Goal: Navigation & Orientation: Find specific page/section

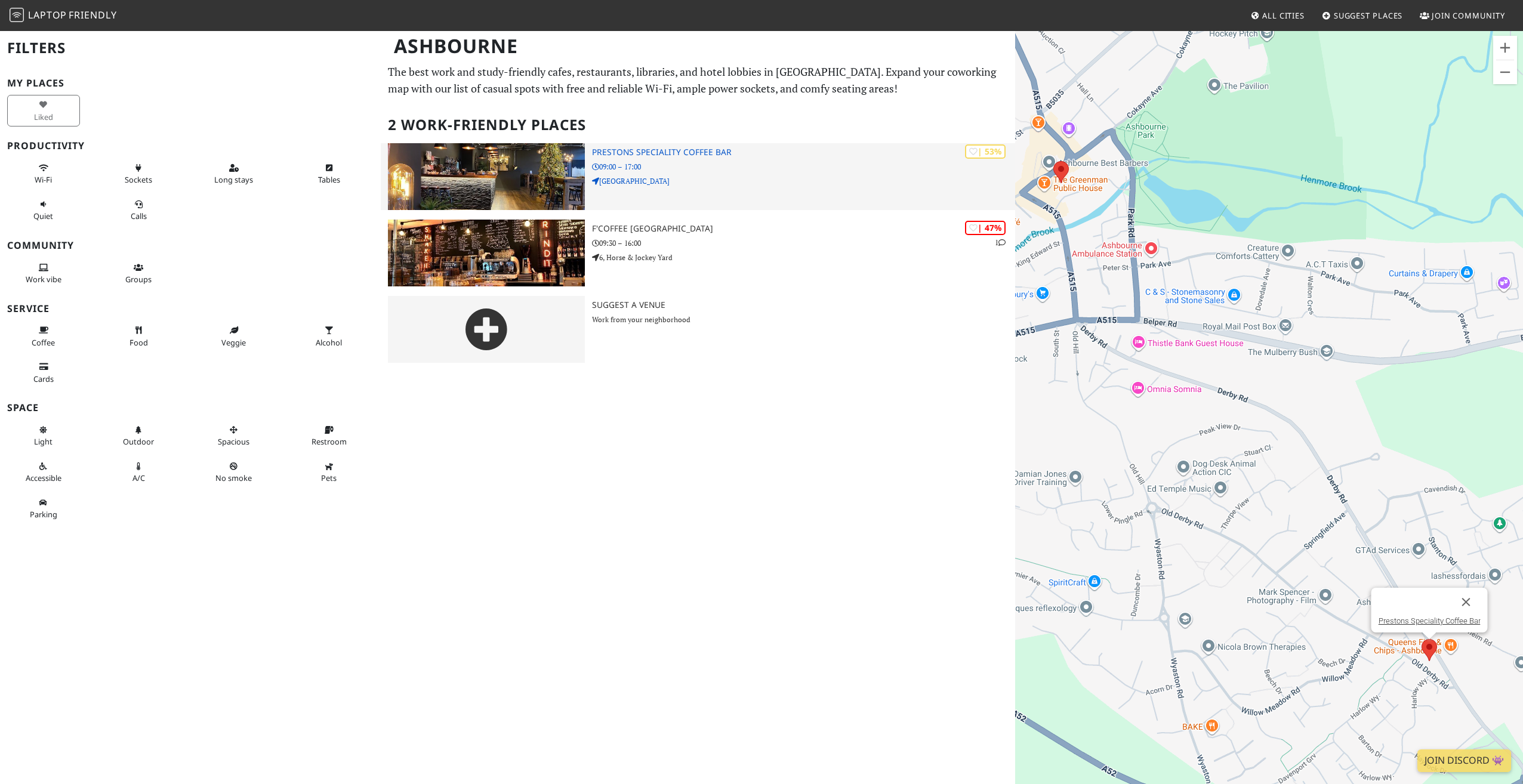
click at [677, 156] on h3 "Prestons Speciality Coffee Bar" at bounding box center [804, 152] width 424 height 10
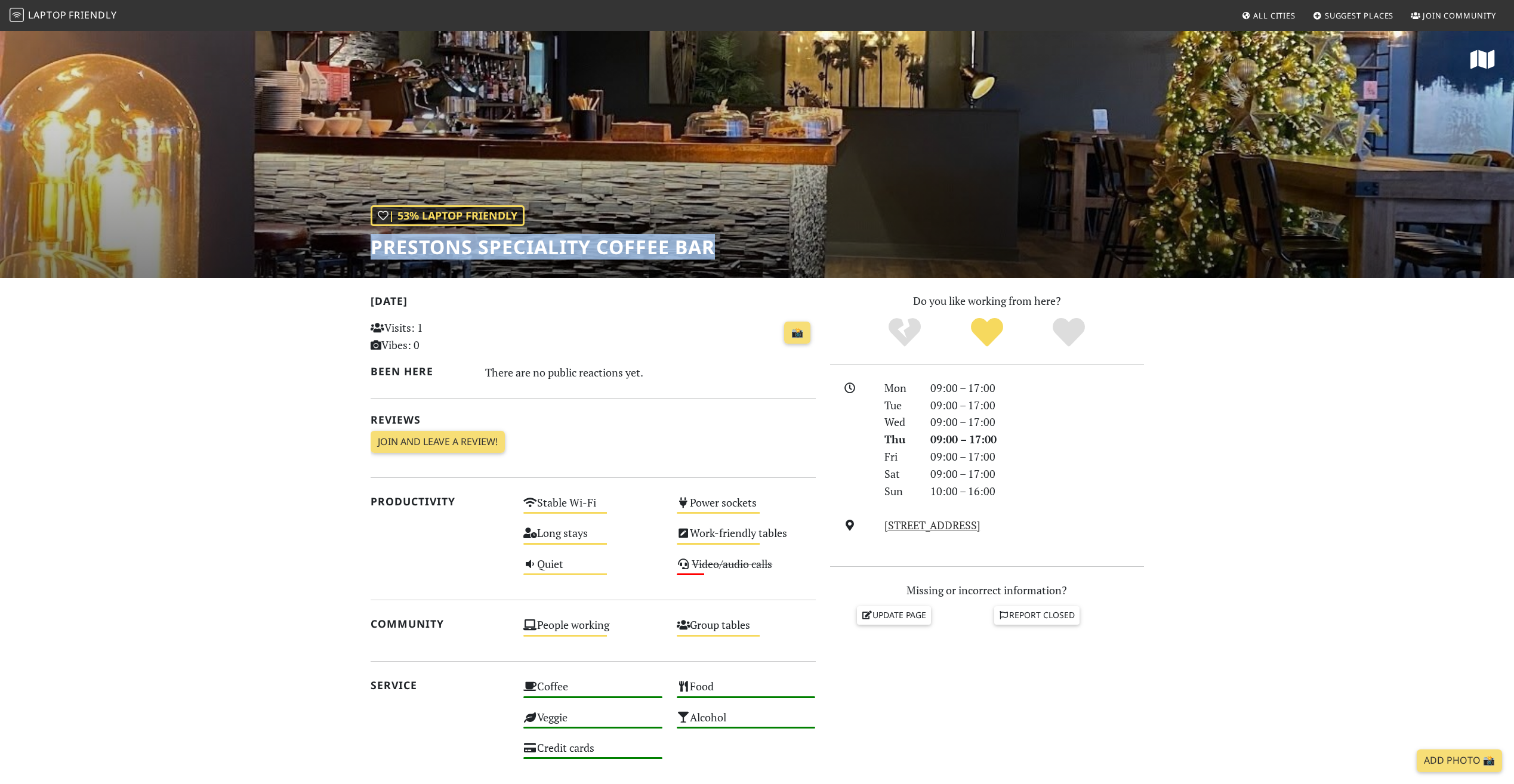
drag, startPoint x: 369, startPoint y: 244, endPoint x: 717, endPoint y: 244, distance: 348.0
click at [717, 244] on div "| 53% Laptop Friendly Prestons Speciality Coffee Bar" at bounding box center [757, 154] width 1514 height 248
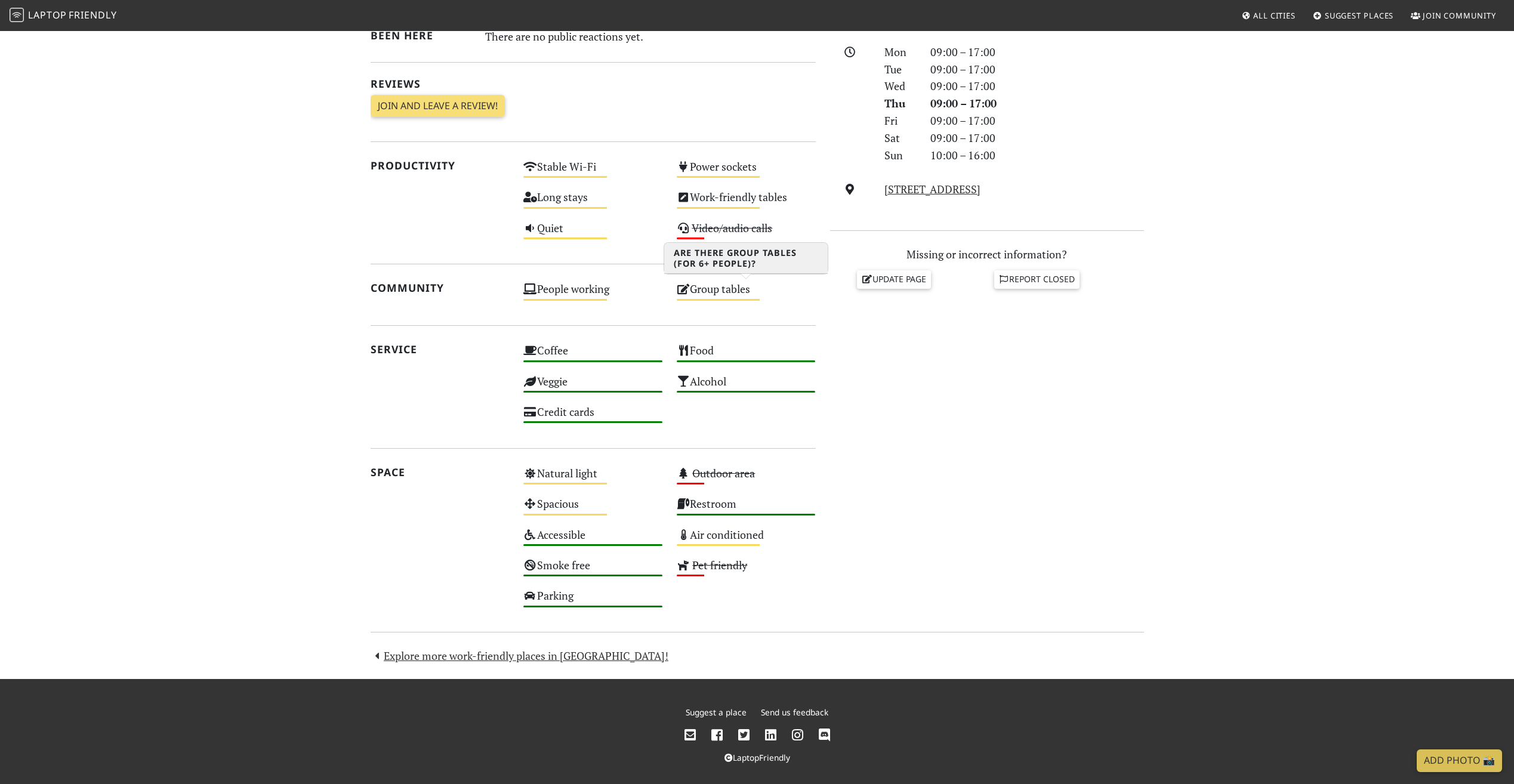
scroll to position [343, 0]
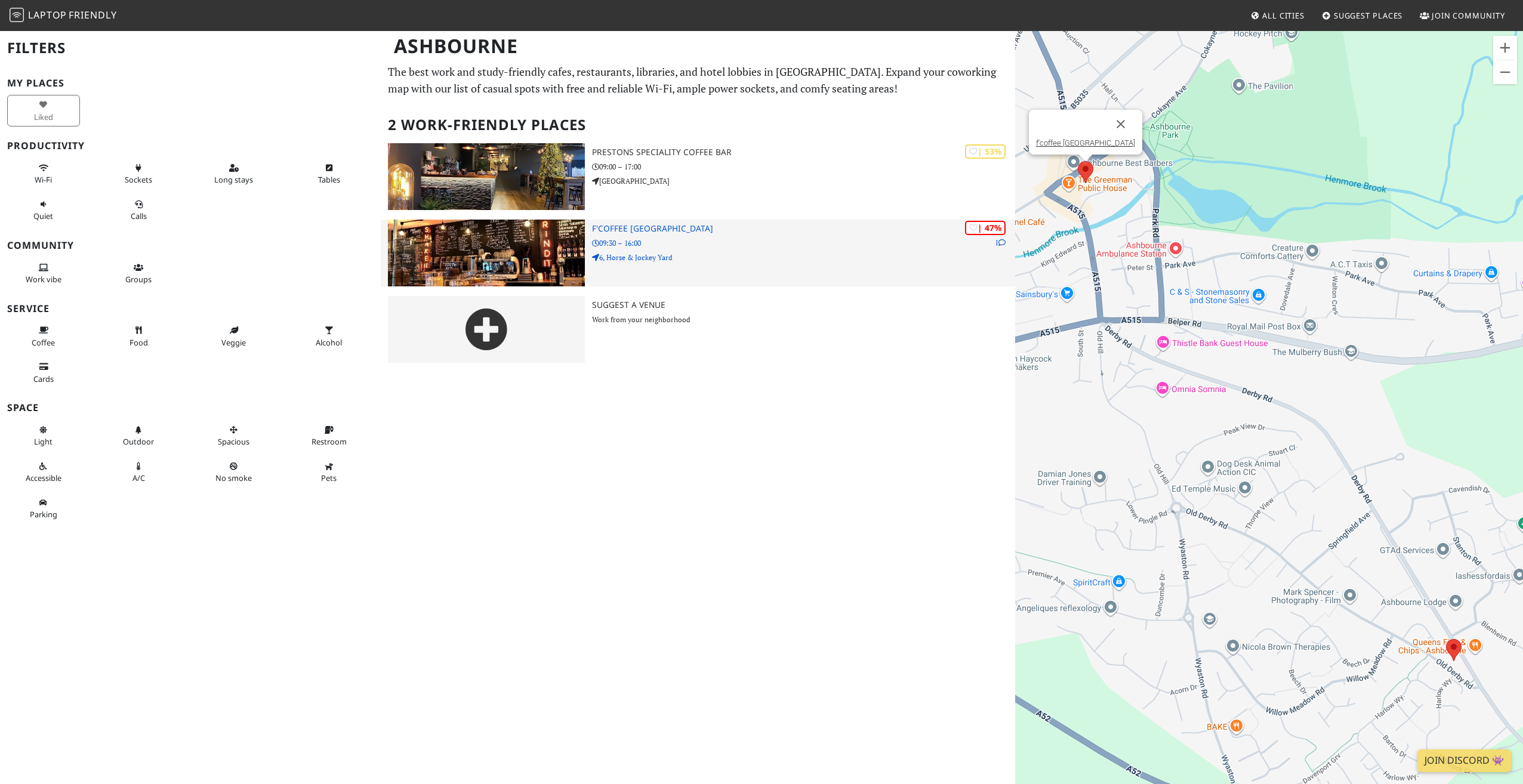
click at [635, 233] on h3 "f'coffee [GEOGRAPHIC_DATA]" at bounding box center [804, 228] width 424 height 10
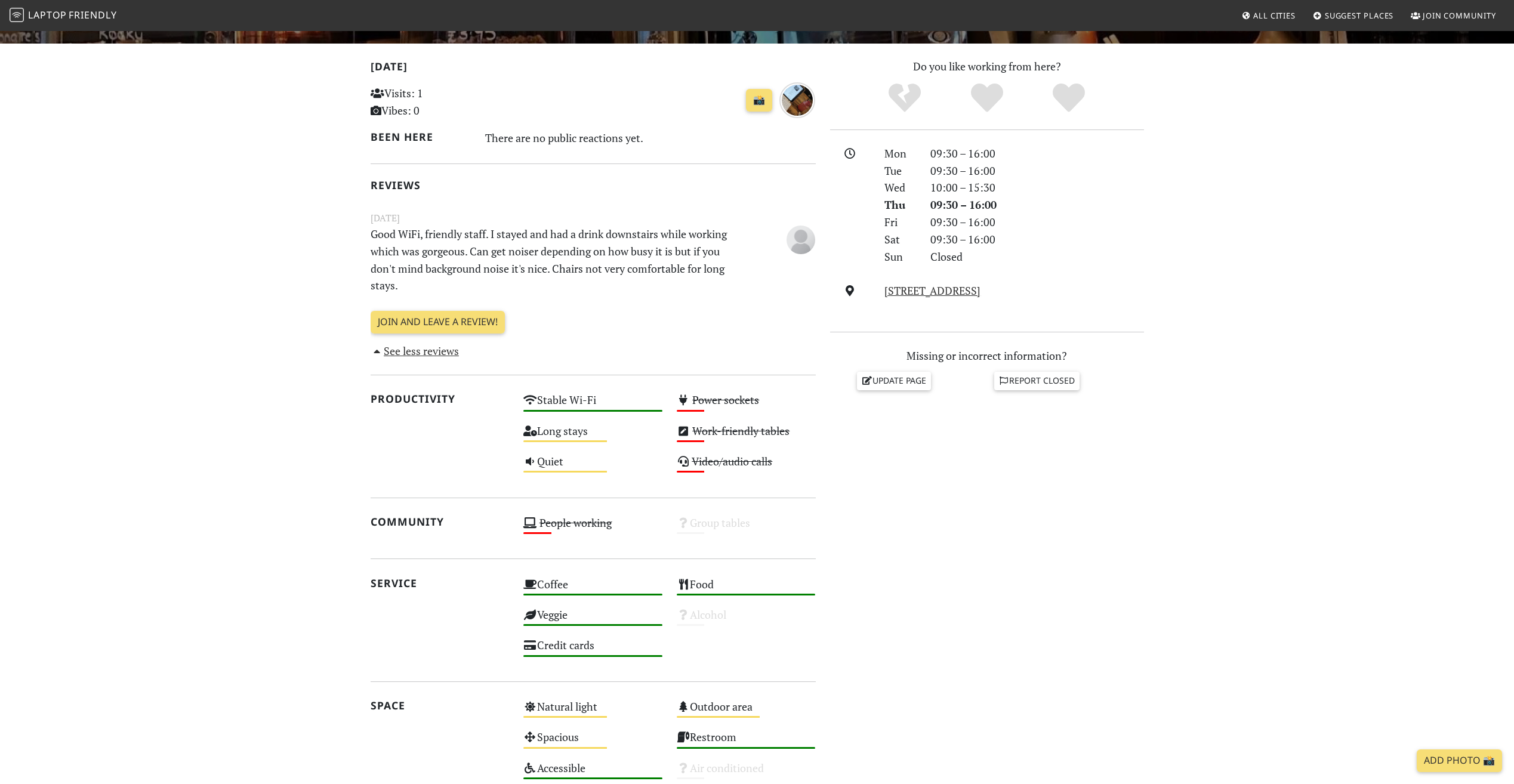
scroll to position [239, 0]
